Goal: Download file/media

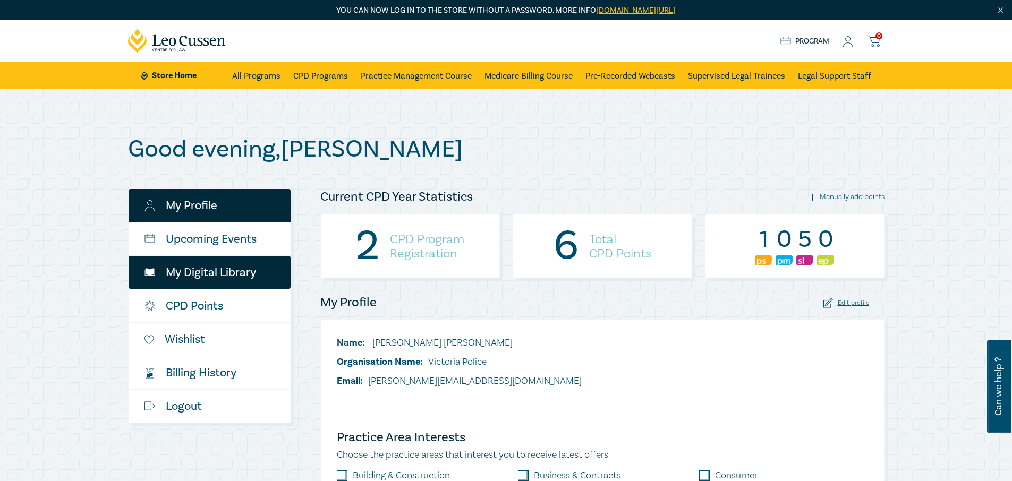
click at [212, 269] on link "My Digital Library" at bounding box center [210, 272] width 162 height 33
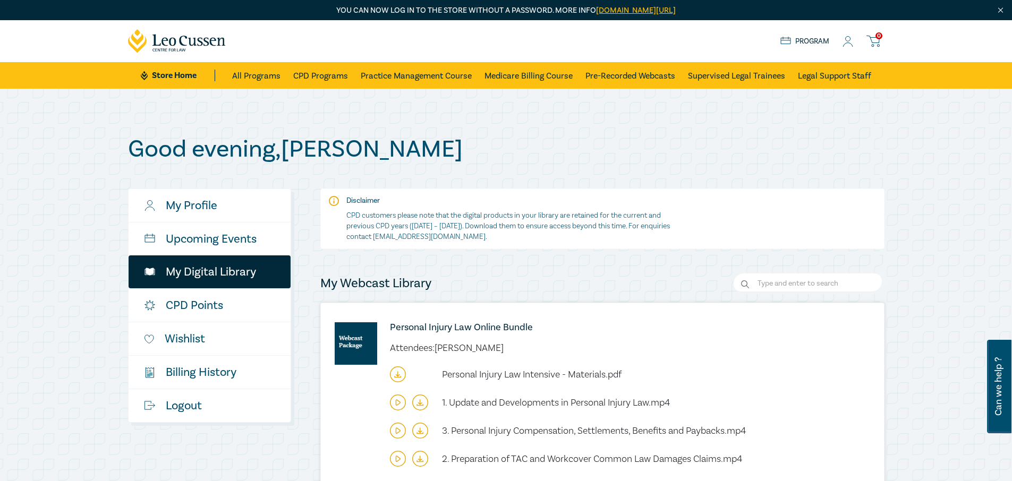
scroll to position [389, 0]
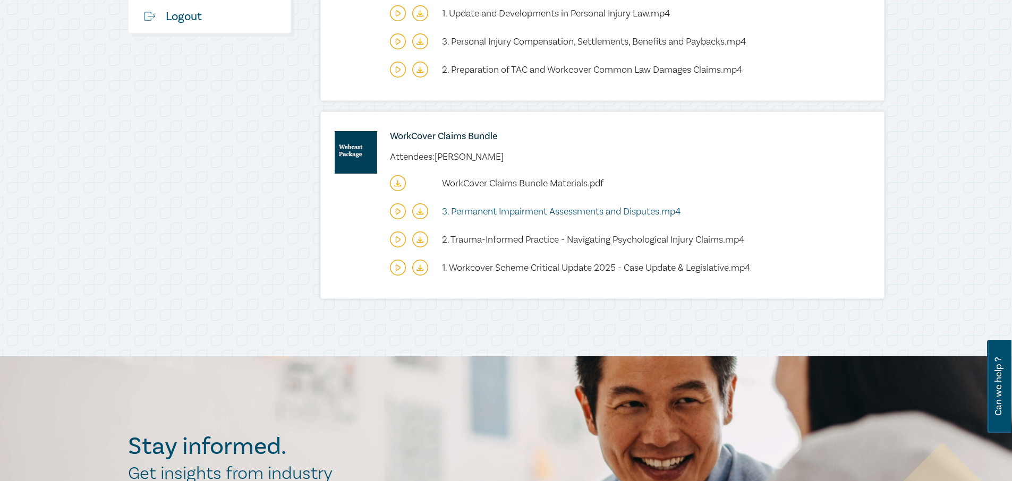
click at [527, 209] on span "3. Permanent Impairment Assessments and Disputes.mp4" at bounding box center [561, 212] width 239 height 12
click at [495, 182] on span "WorkCover Claims Bundle Materials.pdf" at bounding box center [523, 183] width 162 height 12
